Goal: Task Accomplishment & Management: Complete application form

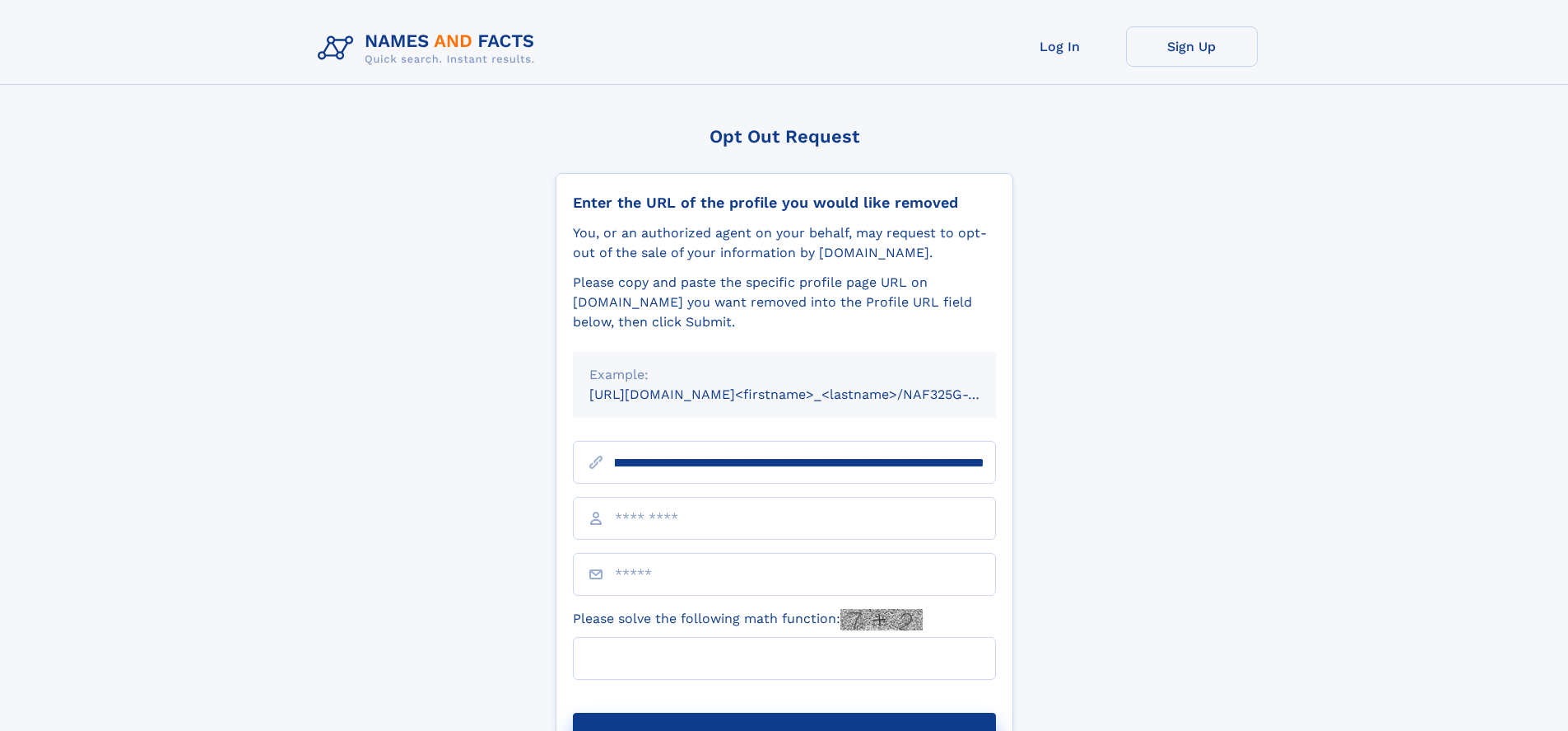
scroll to position [0, 183]
type input "**********"
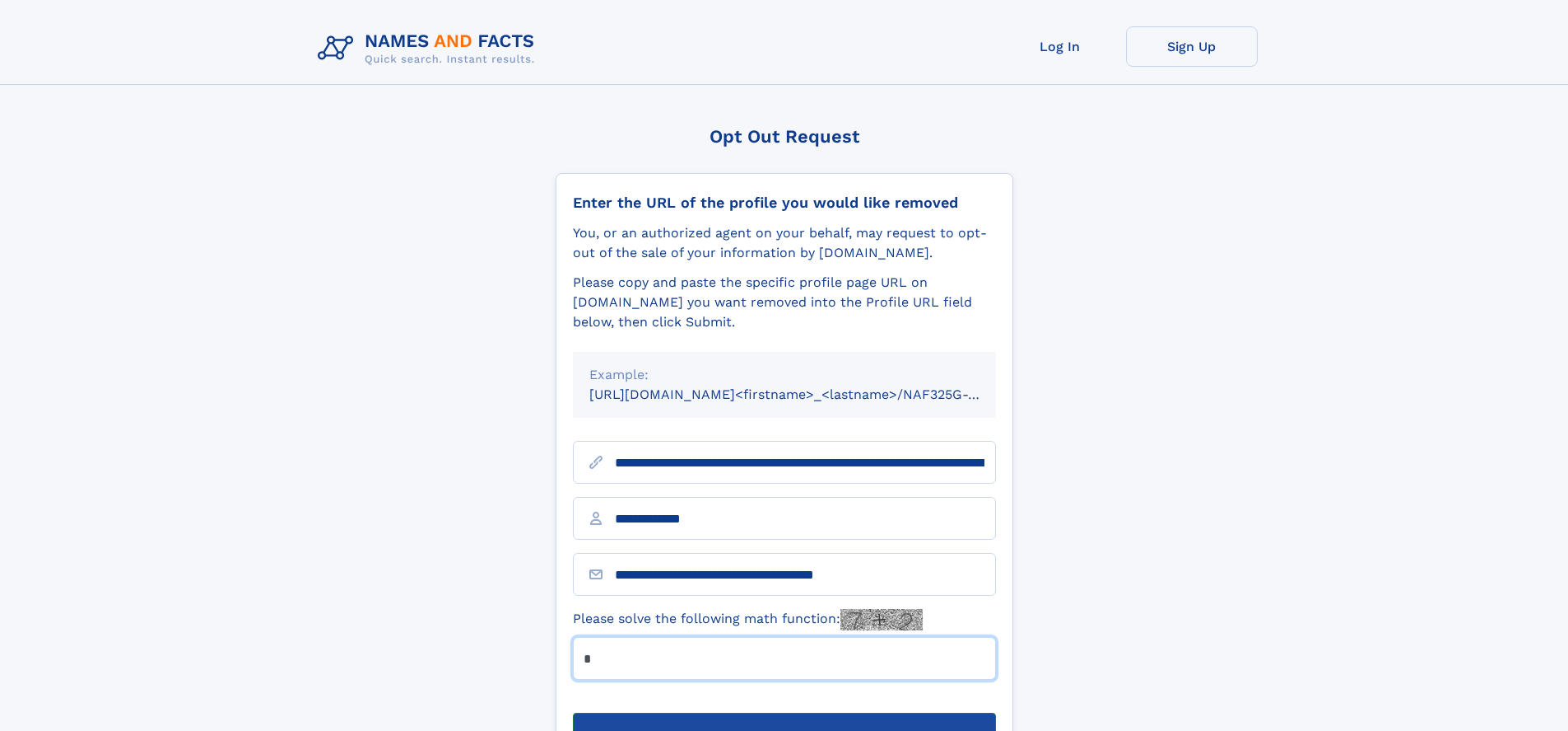
type input "*"
click at [784, 713] on button "Submit Opt Out Request" at bounding box center [785, 739] width 424 height 52
